Goal: Information Seeking & Learning: Learn about a topic

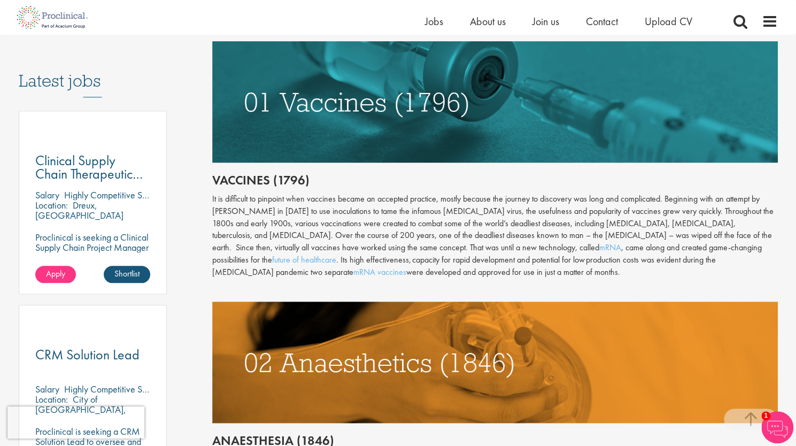
scroll to position [534, 0]
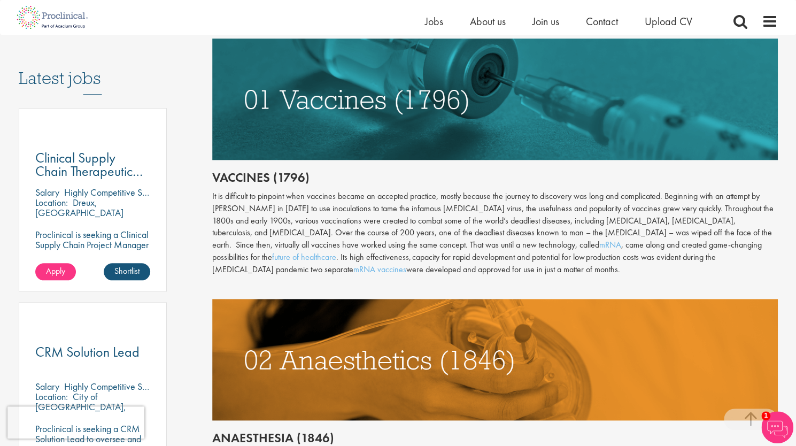
click at [411, 206] on div "It is difficult to pinpoint when vaccines became an accepted practice, mostly b…" at bounding box center [494, 232] width 565 height 85
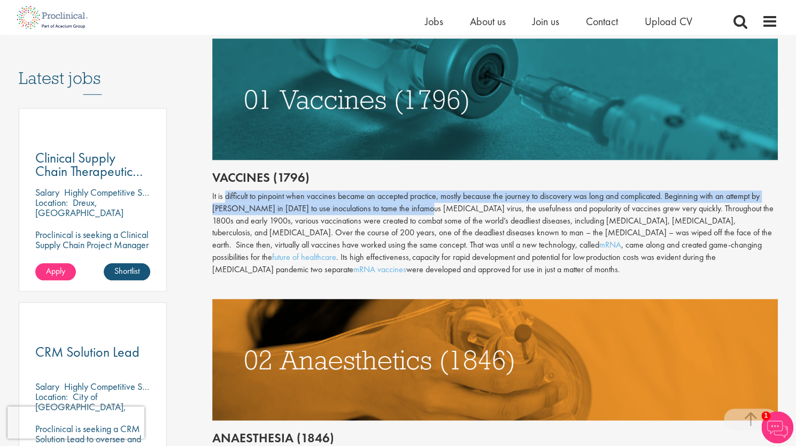
drag, startPoint x: 411, startPoint y: 206, endPoint x: 224, endPoint y: 189, distance: 187.8
click at [228, 192] on div "It is difficult to pinpoint when vaccines became an accepted practice, mostly b…" at bounding box center [494, 232] width 565 height 85
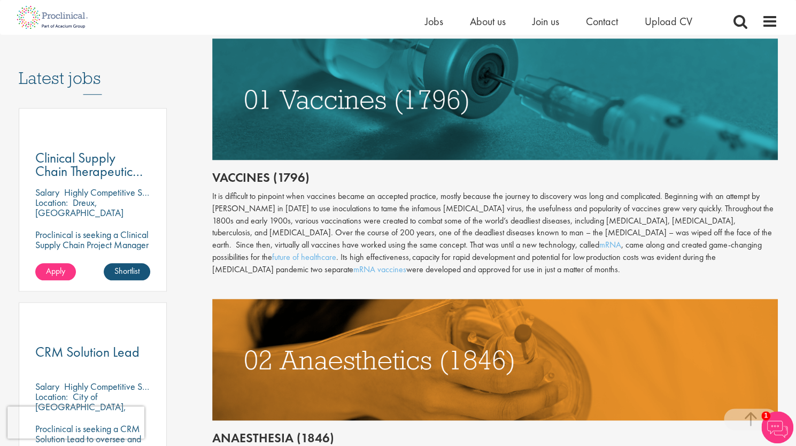
click at [218, 173] on h2 "Vaccines (1796)" at bounding box center [494, 177] width 565 height 14
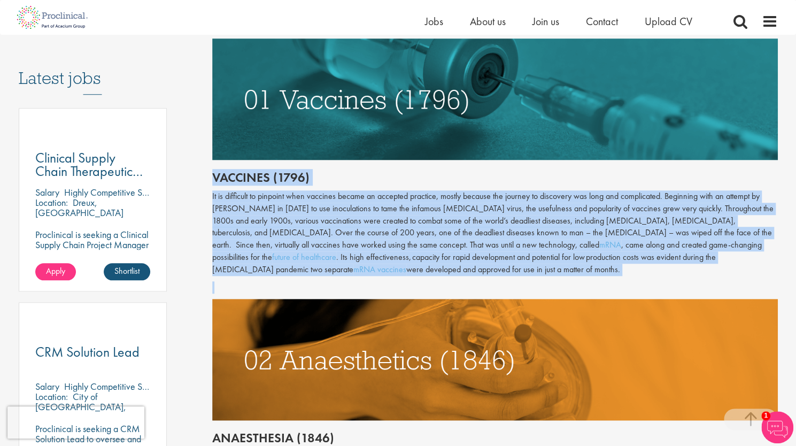
drag, startPoint x: 218, startPoint y: 173, endPoint x: 322, endPoint y: 266, distance: 139.6
click at [322, 266] on div "Throughout history, disease has been a subject of fear and fascination in equal…" at bounding box center [494, 439] width 565 height 931
click at [322, 266] on div "It is difficult to pinpoint when vaccines became an accepted practice, mostly b…" at bounding box center [494, 232] width 565 height 85
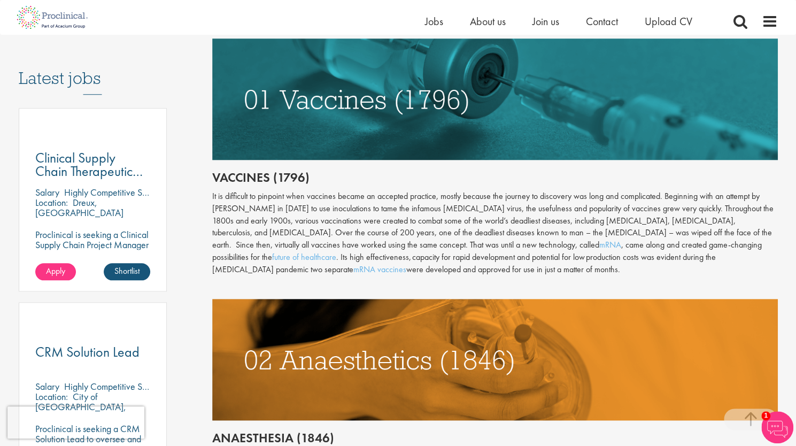
click at [322, 266] on div "It is difficult to pinpoint when vaccines became an accepted practice, mostly b…" at bounding box center [494, 232] width 565 height 85
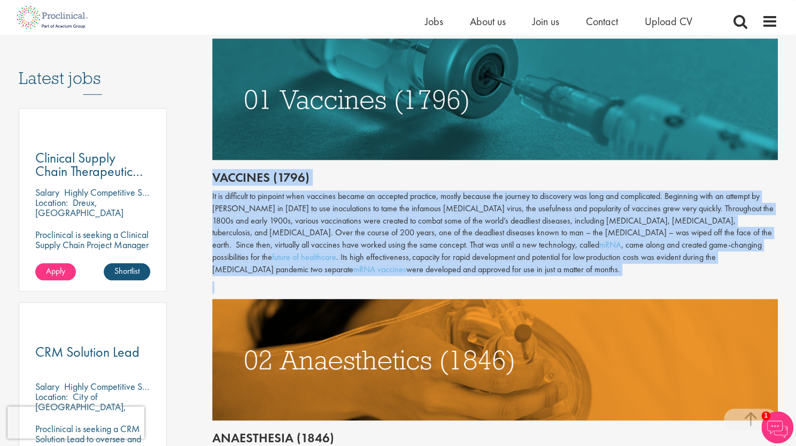
drag, startPoint x: 322, startPoint y: 266, endPoint x: 303, endPoint y: 175, distance: 93.1
click at [303, 175] on div "Throughout history, disease has been a subject of fear and fascination in equal…" at bounding box center [494, 439] width 565 height 931
click at [303, 175] on h2 "Vaccines (1796)" at bounding box center [494, 177] width 565 height 14
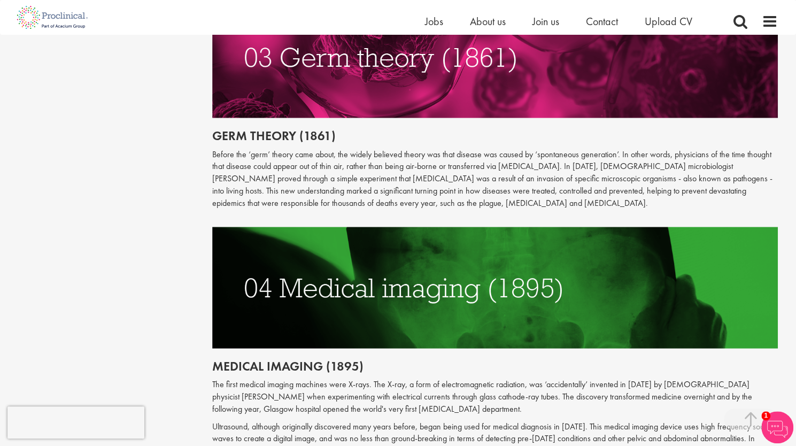
scroll to position [1069, 0]
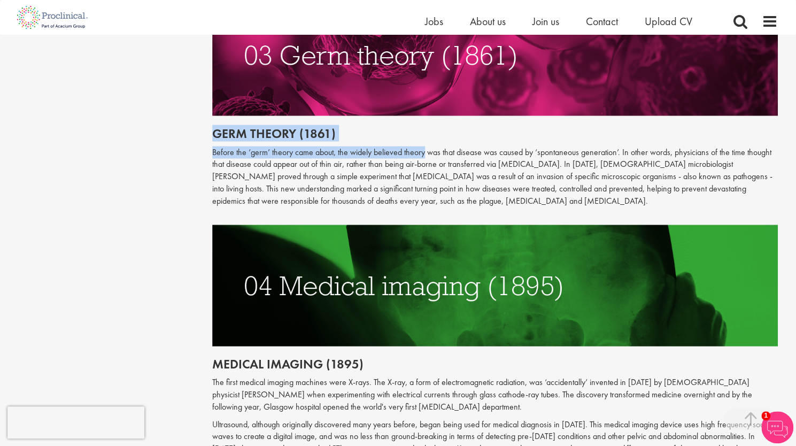
drag, startPoint x: 417, startPoint y: 129, endPoint x: 238, endPoint y: 123, distance: 178.5
click at [238, 126] on h2 "Germ theory (1861)" at bounding box center [494, 133] width 565 height 14
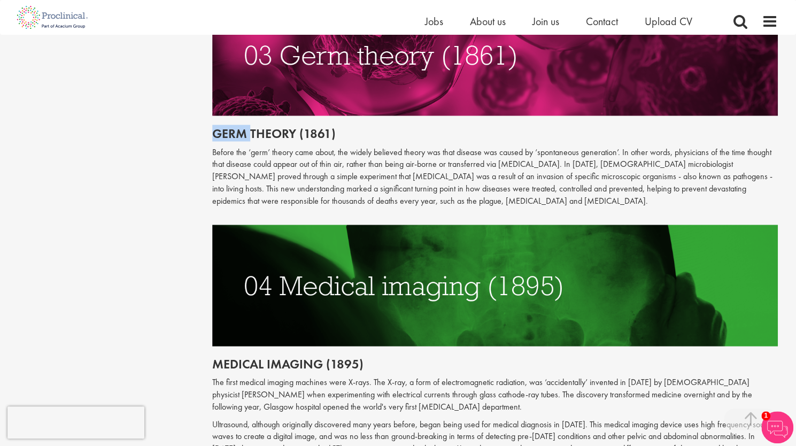
click at [238, 126] on h2 "Germ theory (1861)" at bounding box center [494, 133] width 565 height 14
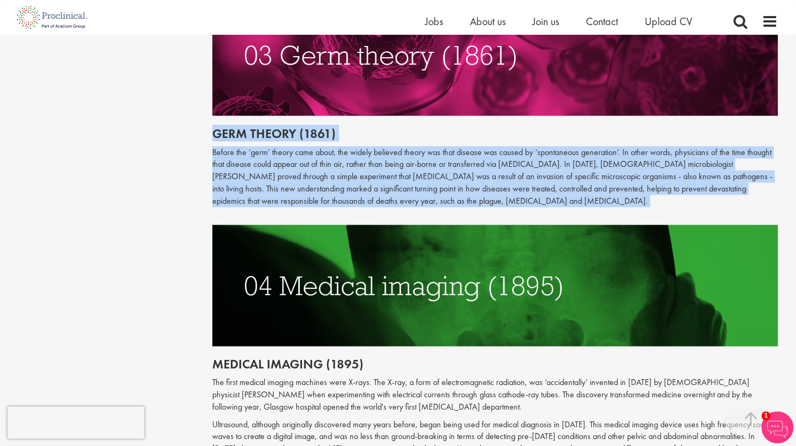
drag, startPoint x: 238, startPoint y: 123, endPoint x: 267, endPoint y: 184, distance: 67.9
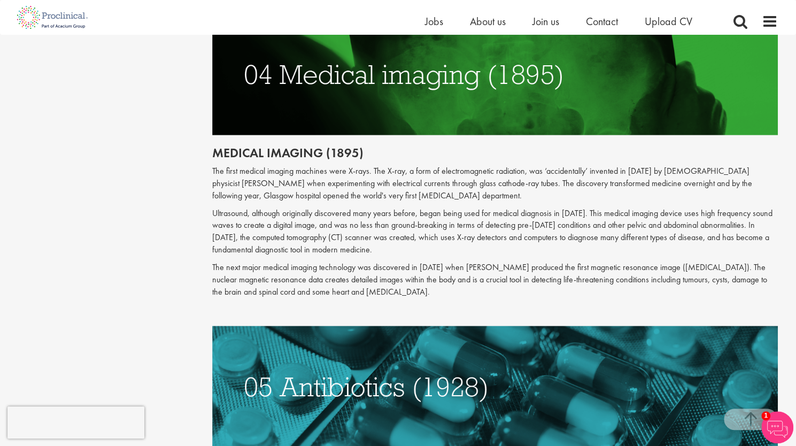
scroll to position [1282, 0]
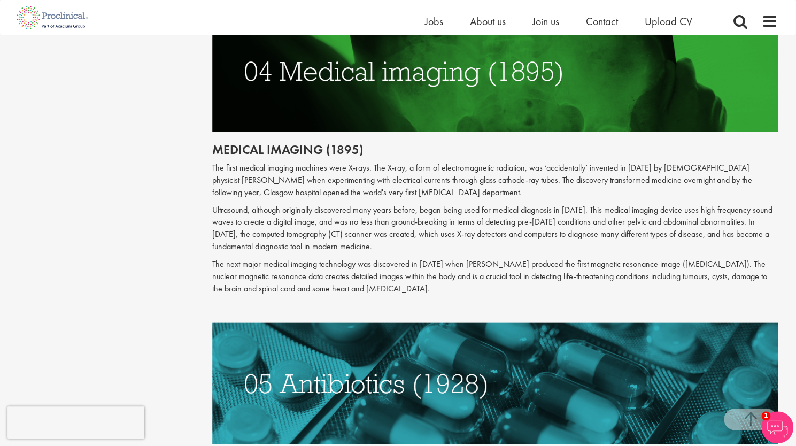
click at [285, 225] on p "Ultrasound, although originally discovered many years before, began being used …" at bounding box center [494, 228] width 565 height 49
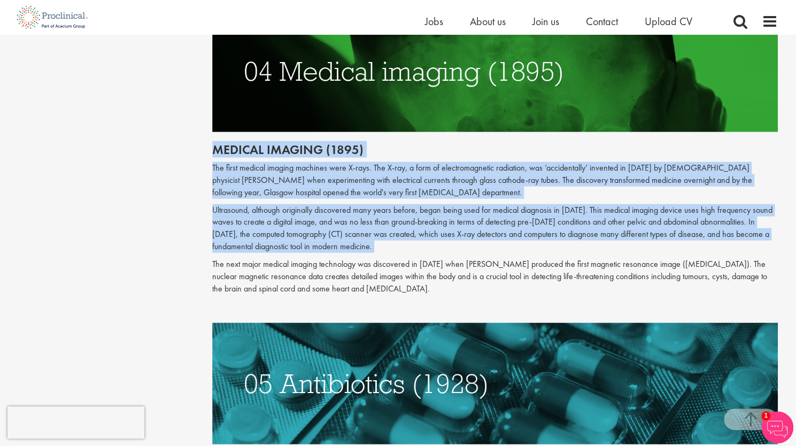
drag, startPoint x: 285, startPoint y: 225, endPoint x: 270, endPoint y: 138, distance: 87.7
click at [270, 143] on h2 "Medical imaging (1895)" at bounding box center [494, 150] width 565 height 14
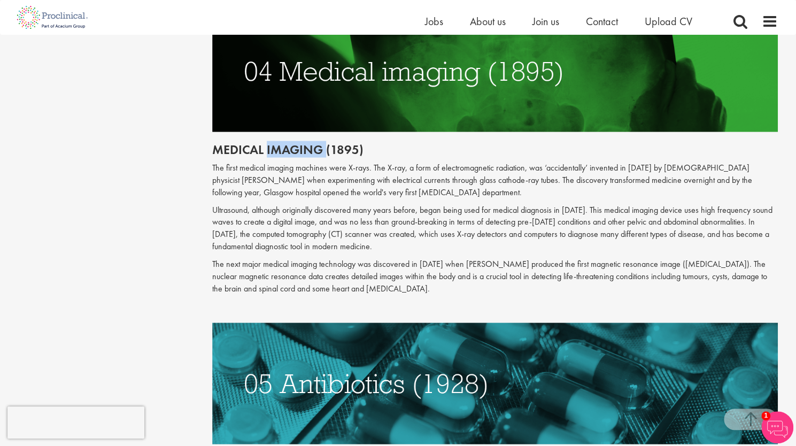
click at [270, 143] on h2 "Medical imaging (1895)" at bounding box center [494, 150] width 565 height 14
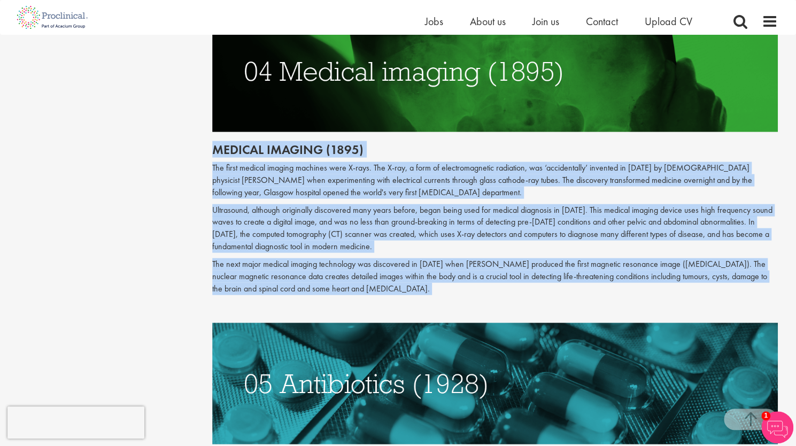
drag, startPoint x: 270, startPoint y: 138, endPoint x: 315, endPoint y: 247, distance: 117.9
click at [315, 258] on p "The next major medical imaging technology was discovered in [DATE] when [PERSON…" at bounding box center [494, 276] width 565 height 37
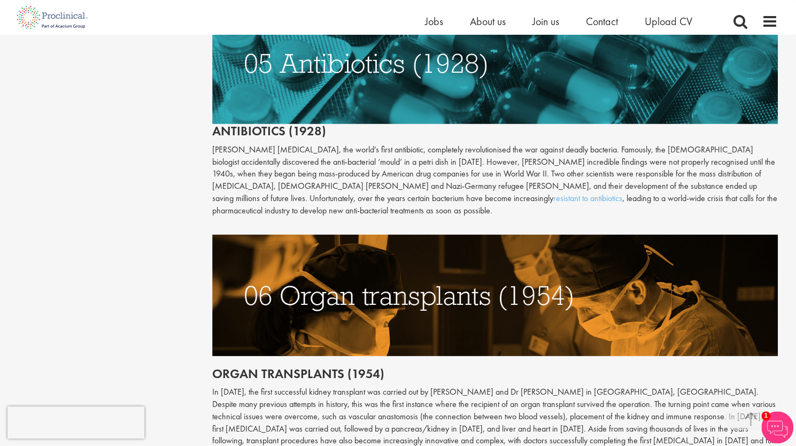
scroll to position [1603, 0]
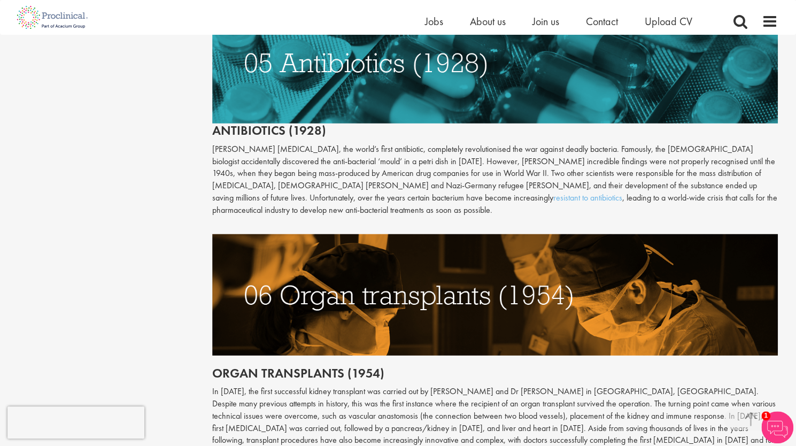
click at [238, 167] on p "[PERSON_NAME] [MEDICAL_DATA], the world’s first antibiotic, completely revoluti…" at bounding box center [494, 179] width 565 height 73
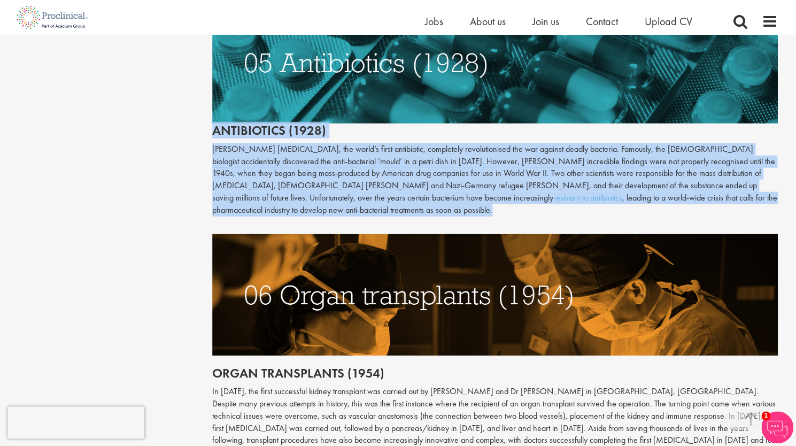
drag, startPoint x: 238, startPoint y: 167, endPoint x: 237, endPoint y: 119, distance: 48.6
click at [237, 119] on div "The first medical imaging machines were X-rays. The X-ray, a form of electromag…" at bounding box center [494, 149] width 565 height 617
click at [237, 119] on h2 "Antibiotics (1928)" at bounding box center [494, 69] width 565 height 135
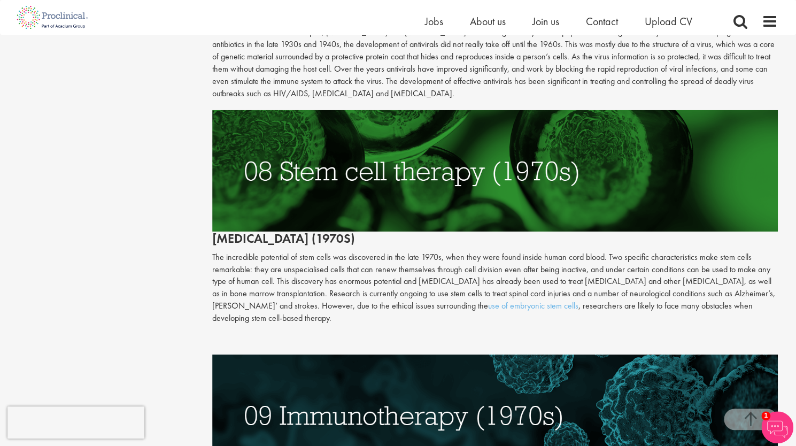
scroll to position [2244, 0]
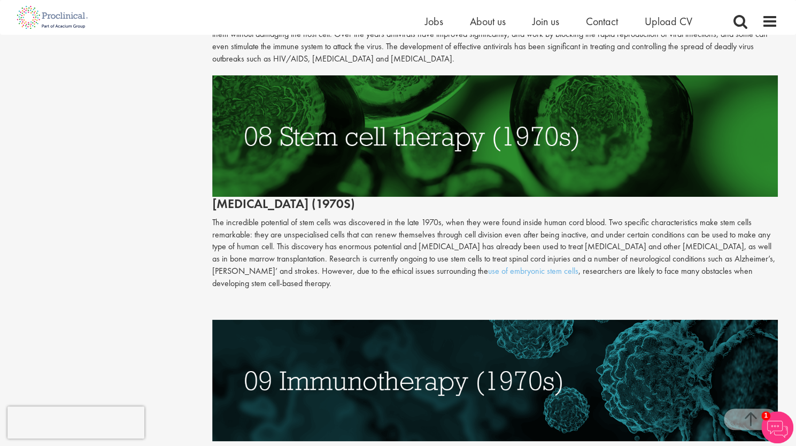
click at [279, 260] on p "The incredible potential of stem cells was discovered in the late 1970s, when t…" at bounding box center [494, 252] width 565 height 73
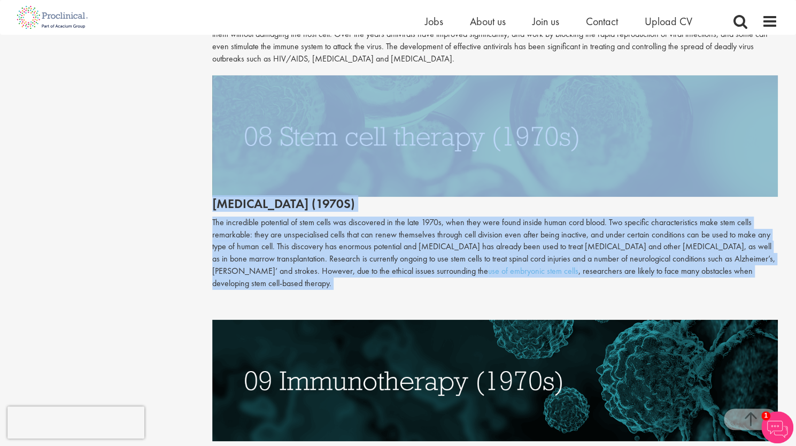
drag, startPoint x: 279, startPoint y: 260, endPoint x: 249, endPoint y: 182, distance: 83.0
click at [249, 182] on div "Antiviral drugs (1960s) Terrible viruses such as small-pox, [MEDICAL_DATA] and …" at bounding box center [494, 325] width 565 height 1004
click at [249, 182] on h2 "[MEDICAL_DATA] (1970s)" at bounding box center [494, 142] width 565 height 135
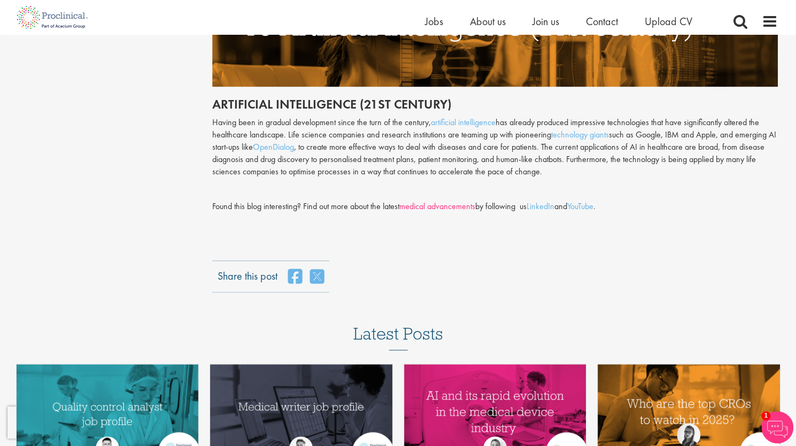
scroll to position [2832, 0]
